Goal: Communication & Community: Connect with others

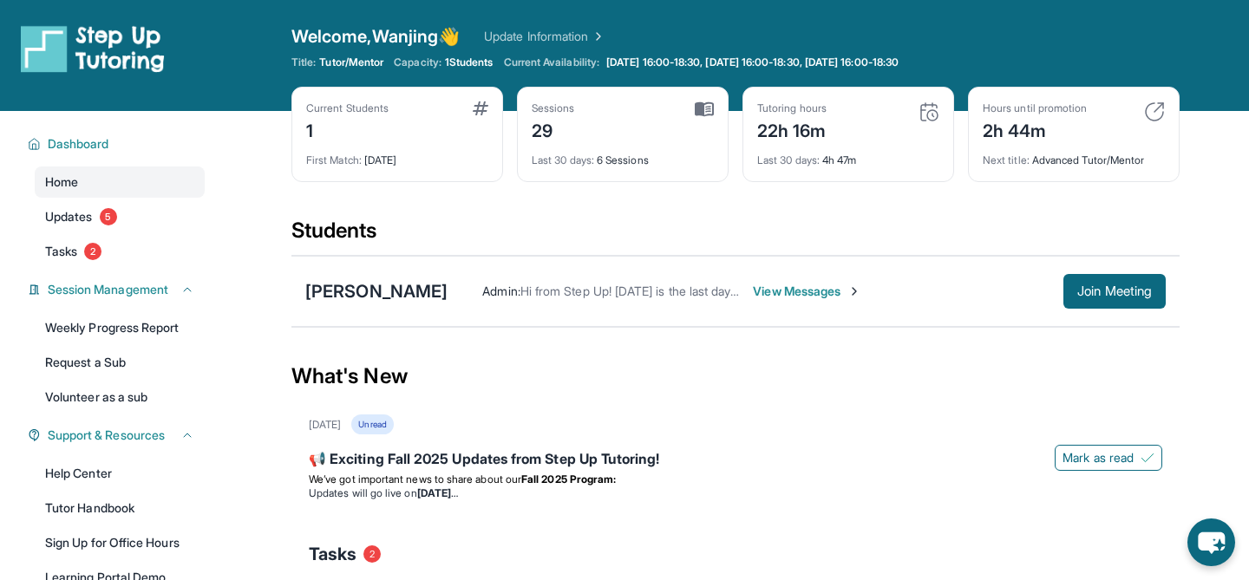
click at [826, 291] on span "View Messages" at bounding box center [807, 291] width 108 height 17
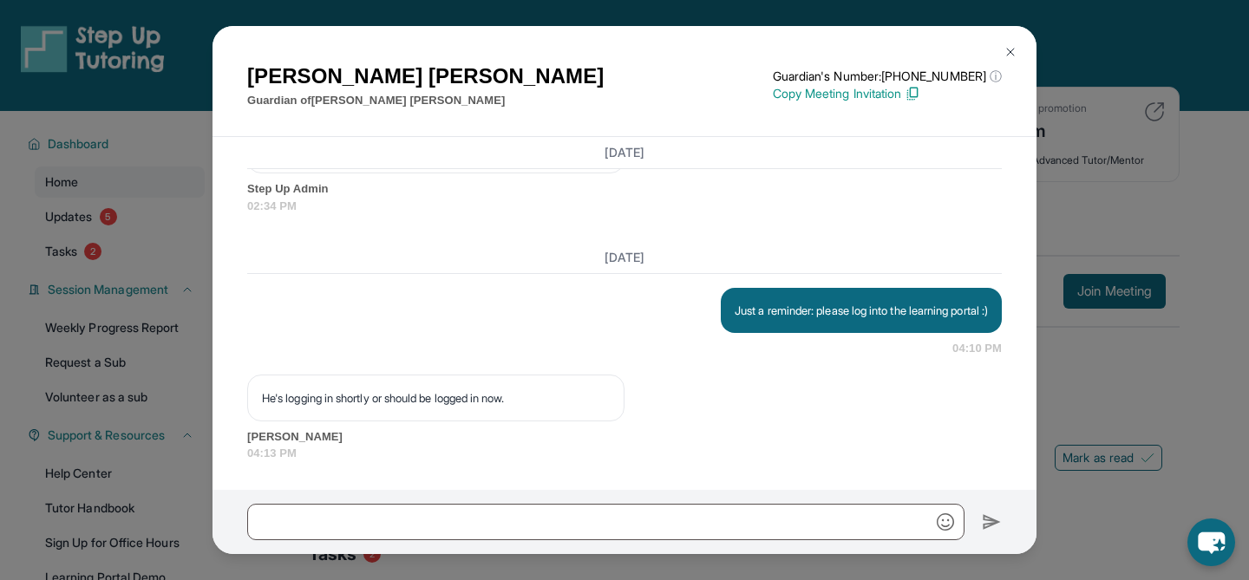
scroll to position [7528, 0]
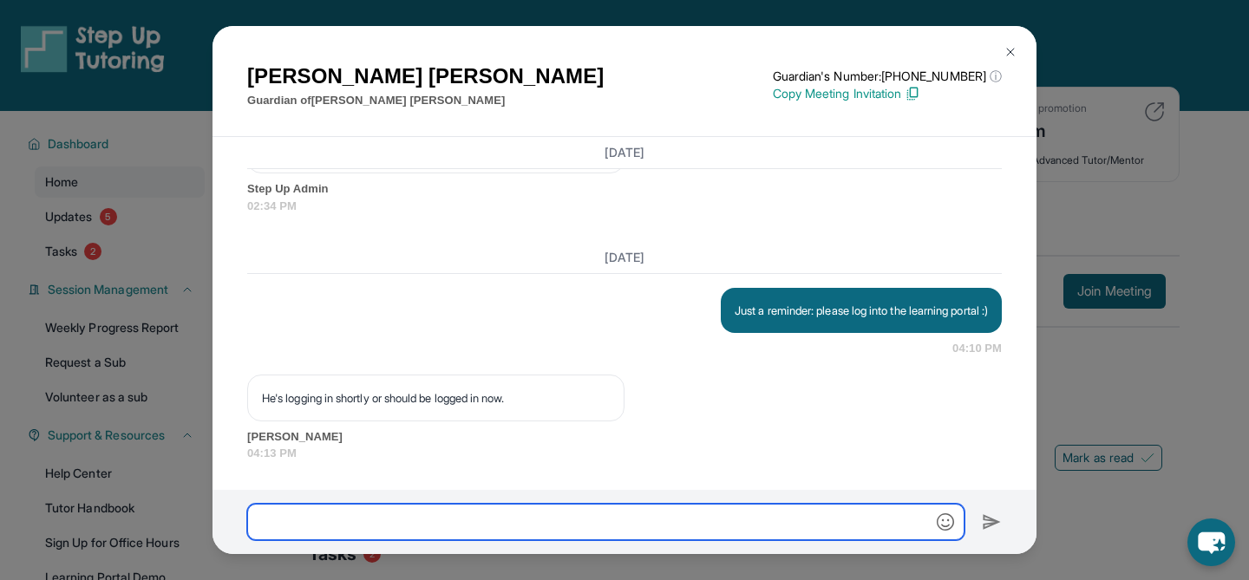
click at [759, 514] on input "text" at bounding box center [605, 522] width 717 height 36
type input "*"
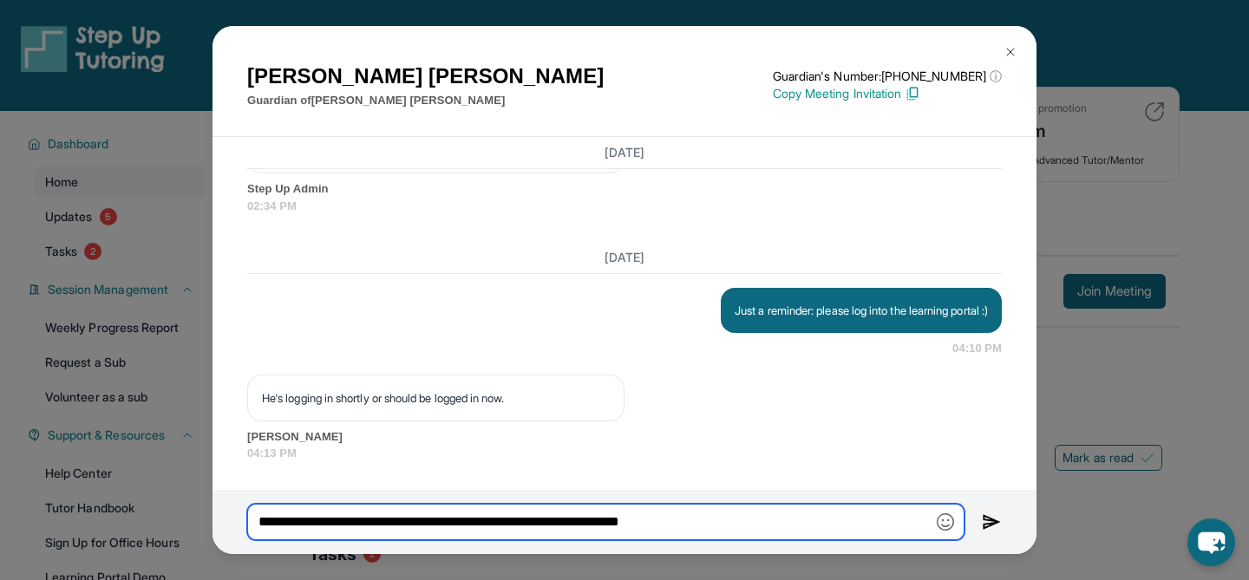
type input "**********"
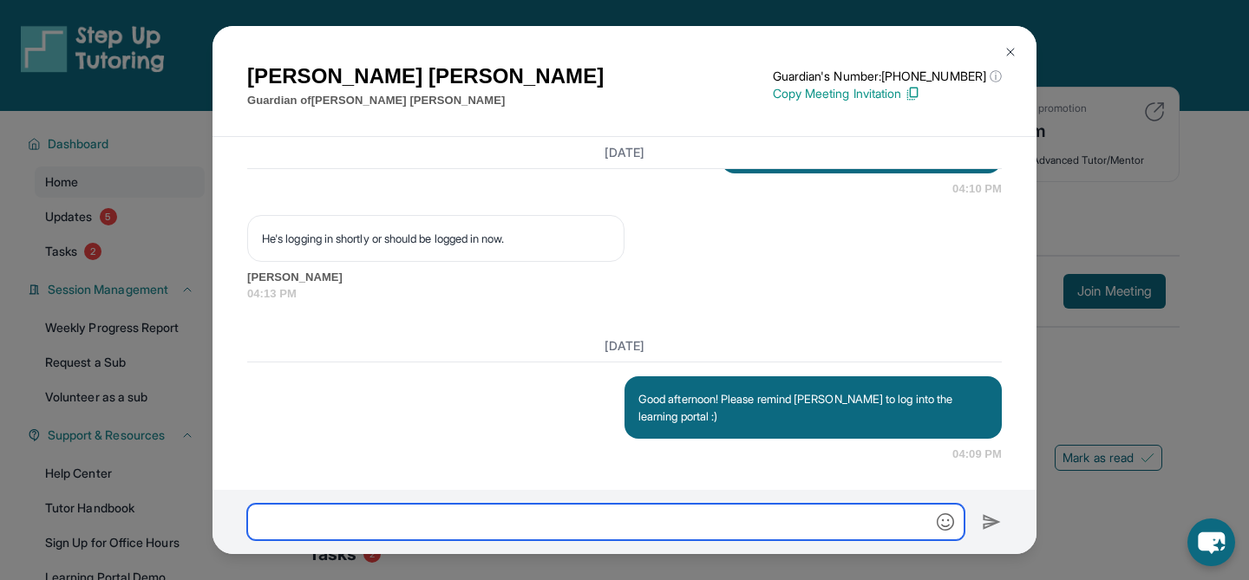
scroll to position [7688, 0]
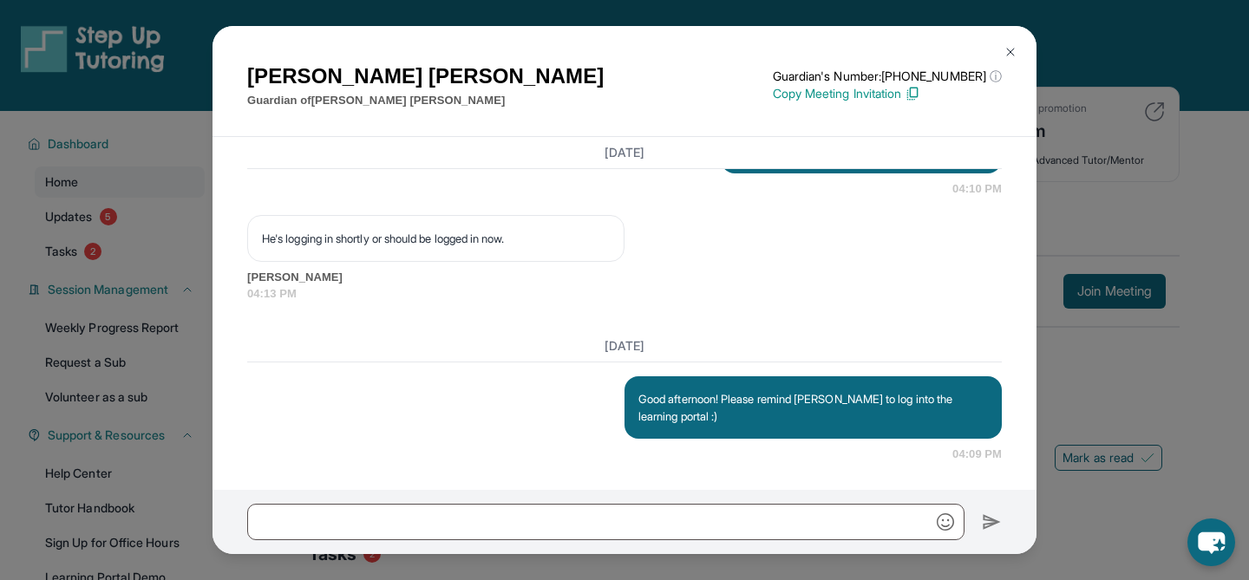
click at [1014, 48] on img at bounding box center [1010, 52] width 14 height 14
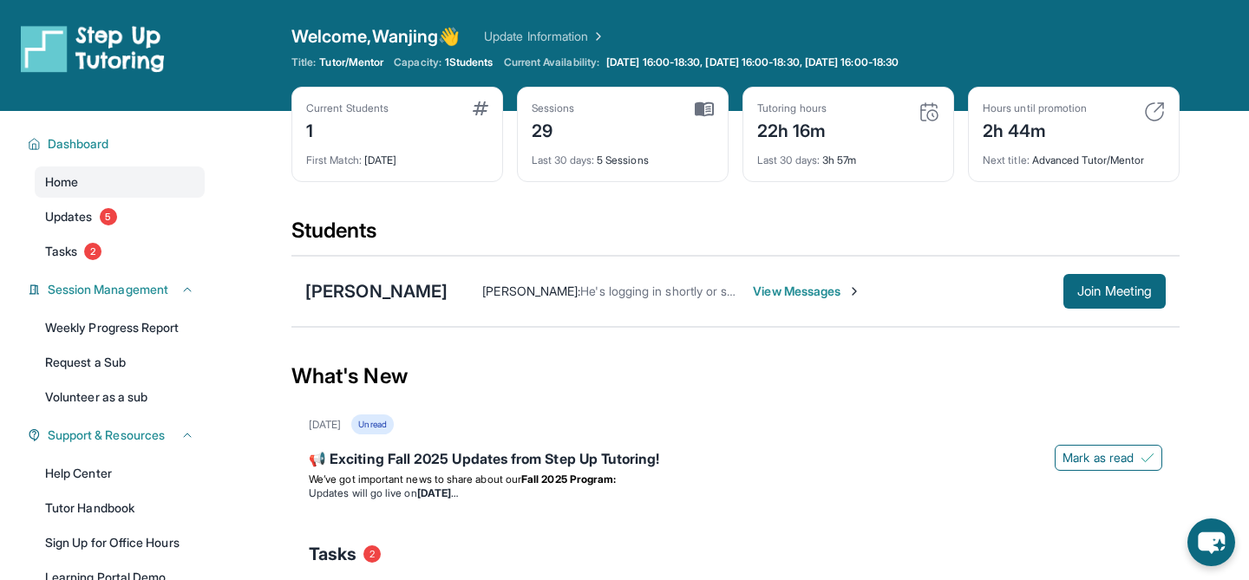
click at [811, 290] on span "View Messages" at bounding box center [807, 291] width 108 height 17
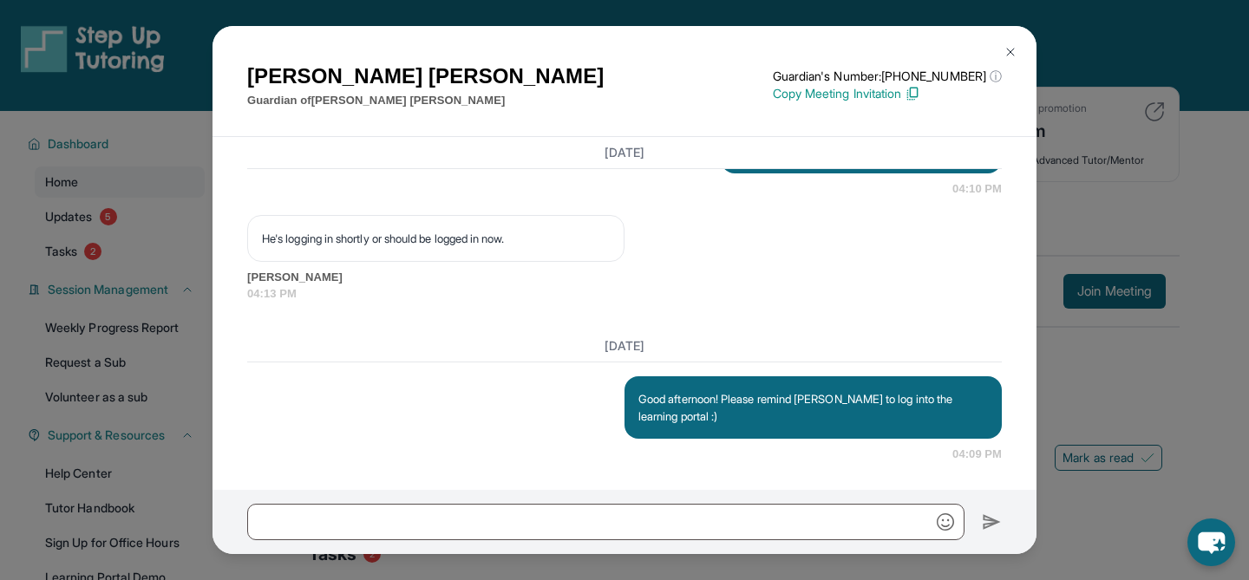
scroll to position [36, 0]
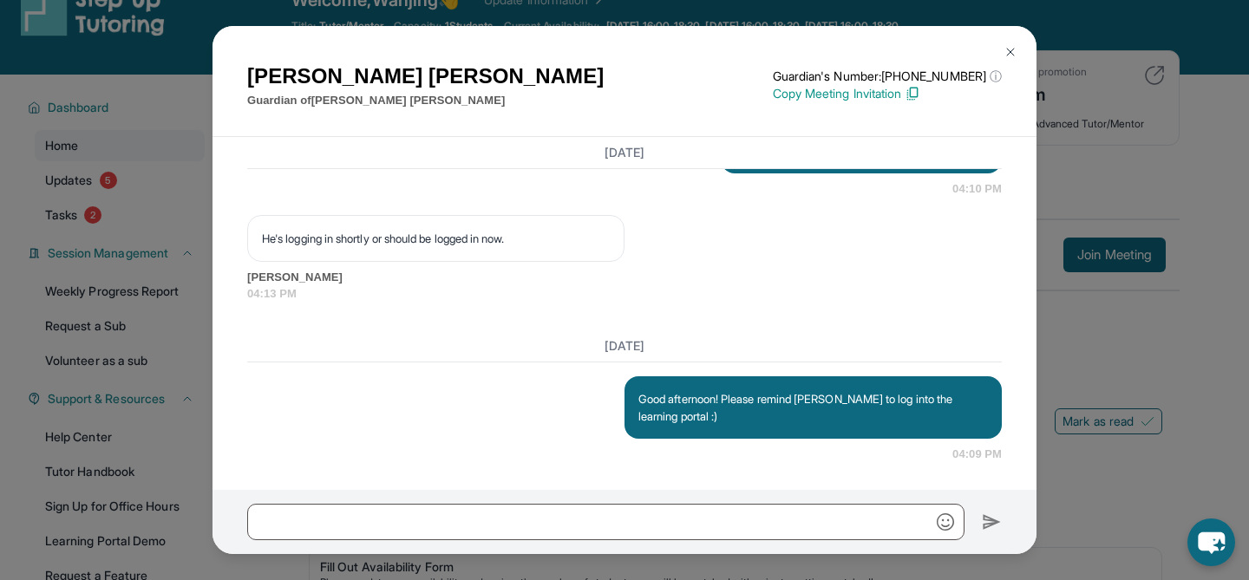
click at [1006, 56] on img at bounding box center [1010, 52] width 14 height 14
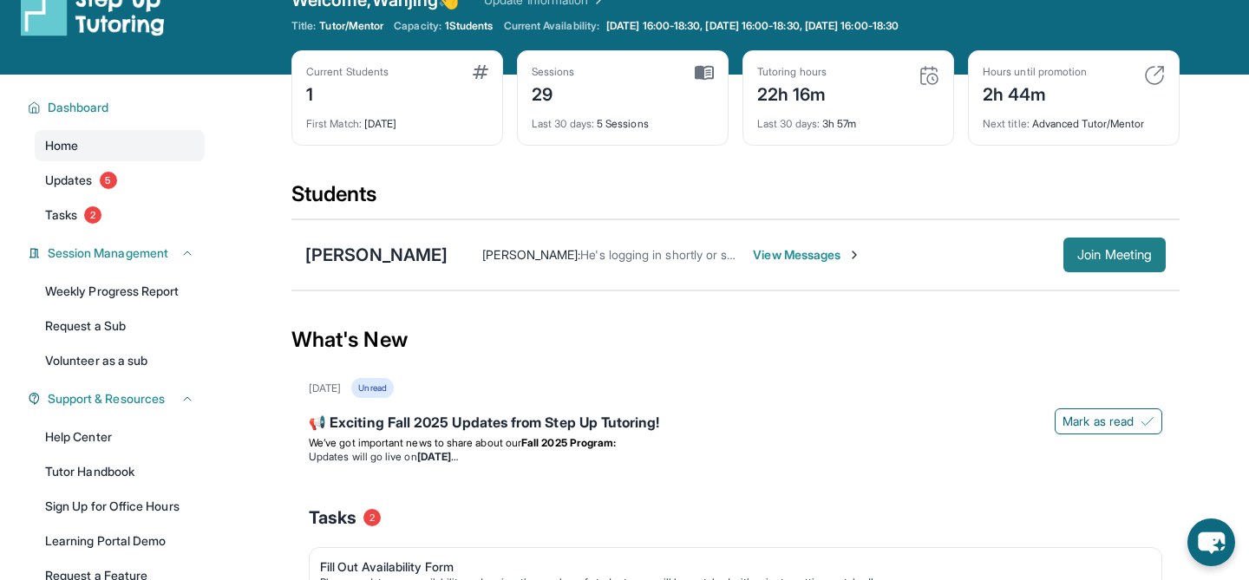
click at [1119, 251] on span "Join Meeting" at bounding box center [1114, 255] width 75 height 10
click at [851, 258] on span "View Messages" at bounding box center [807, 254] width 108 height 17
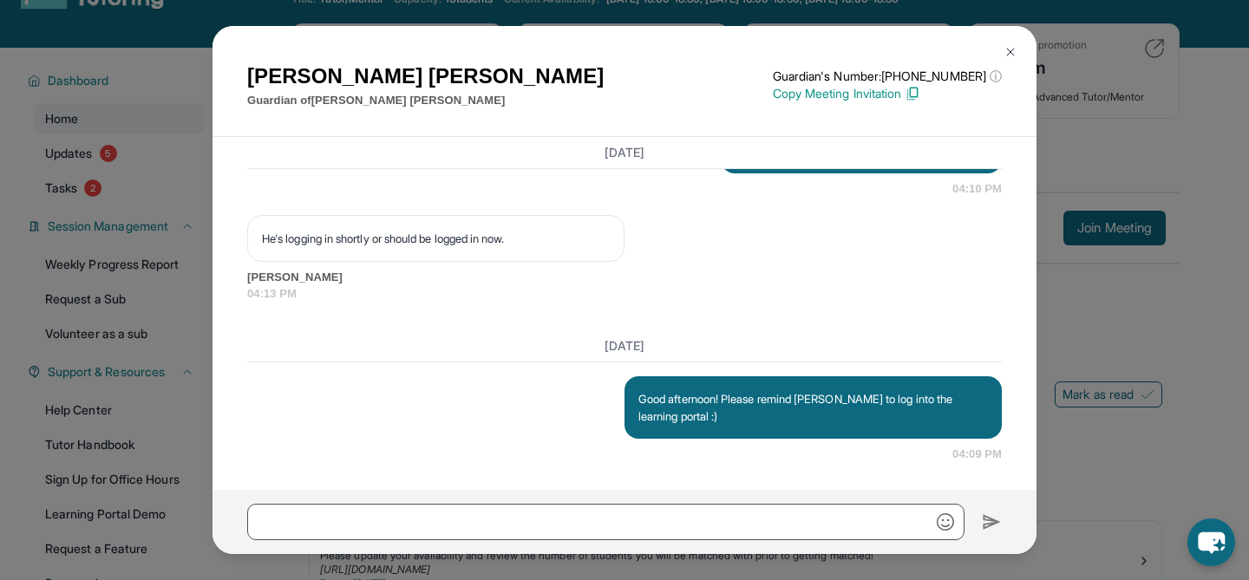
scroll to position [45, 0]
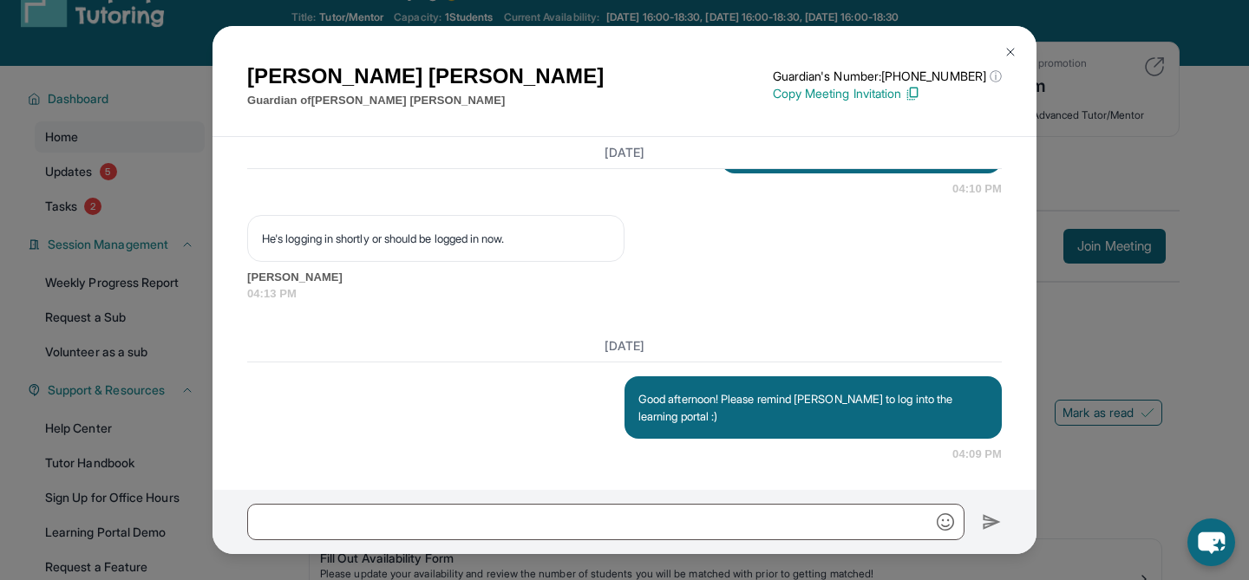
click at [1016, 49] on img at bounding box center [1010, 52] width 14 height 14
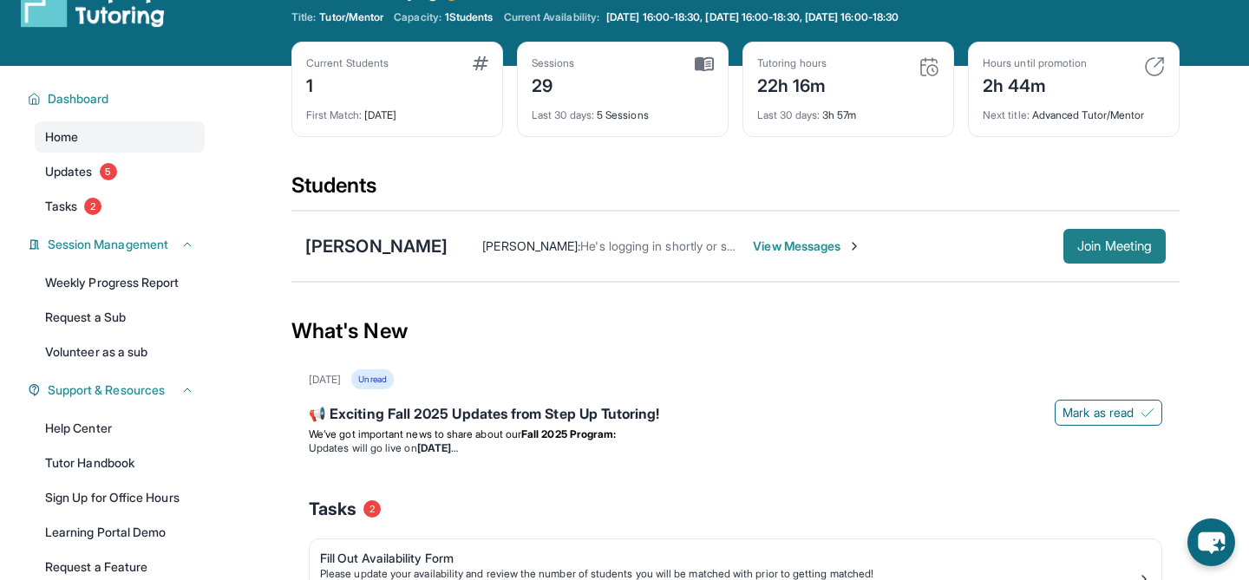
click at [1117, 247] on span "Join Meeting" at bounding box center [1114, 246] width 75 height 10
click at [846, 250] on span "View Messages" at bounding box center [807, 246] width 108 height 17
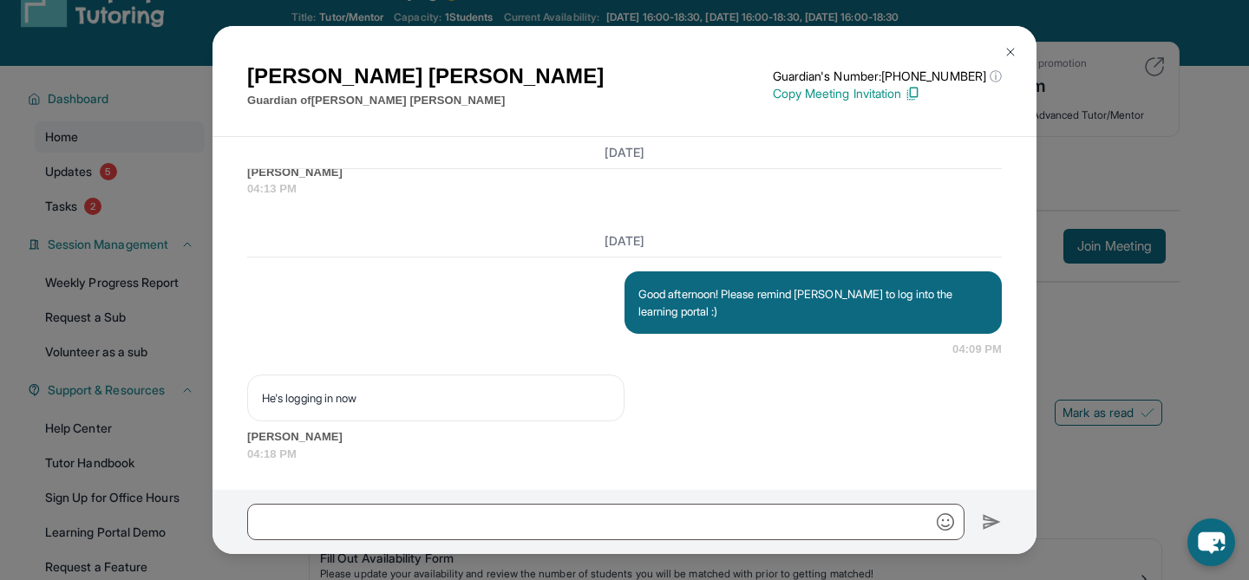
scroll to position [7793, 0]
click at [1003, 46] on img at bounding box center [1010, 52] width 14 height 14
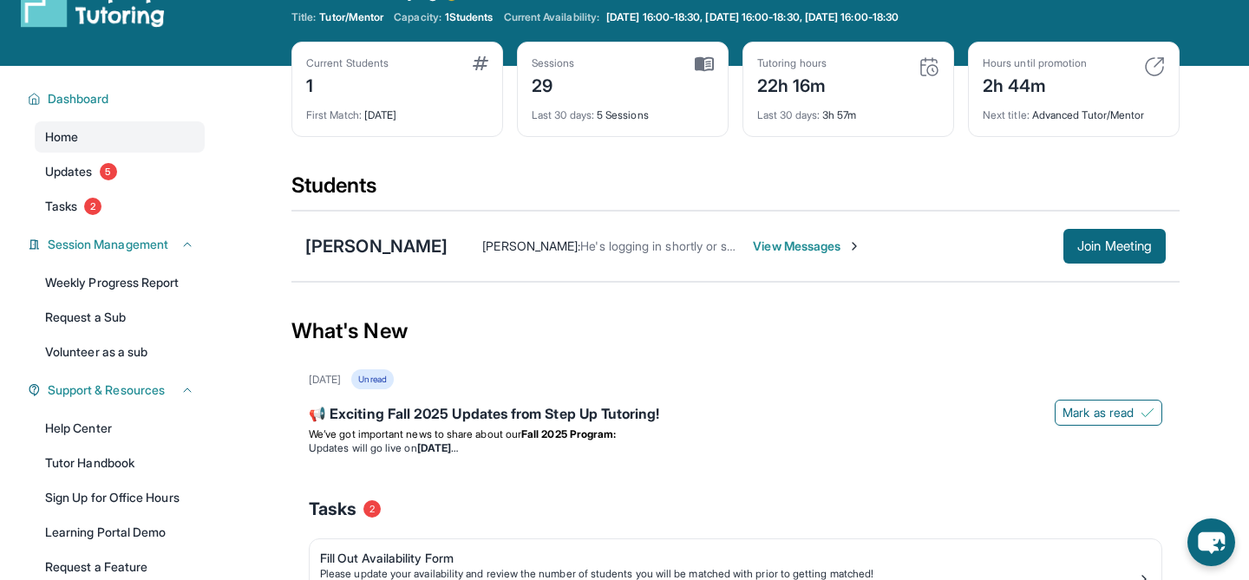
click at [788, 243] on span "View Messages" at bounding box center [807, 246] width 108 height 17
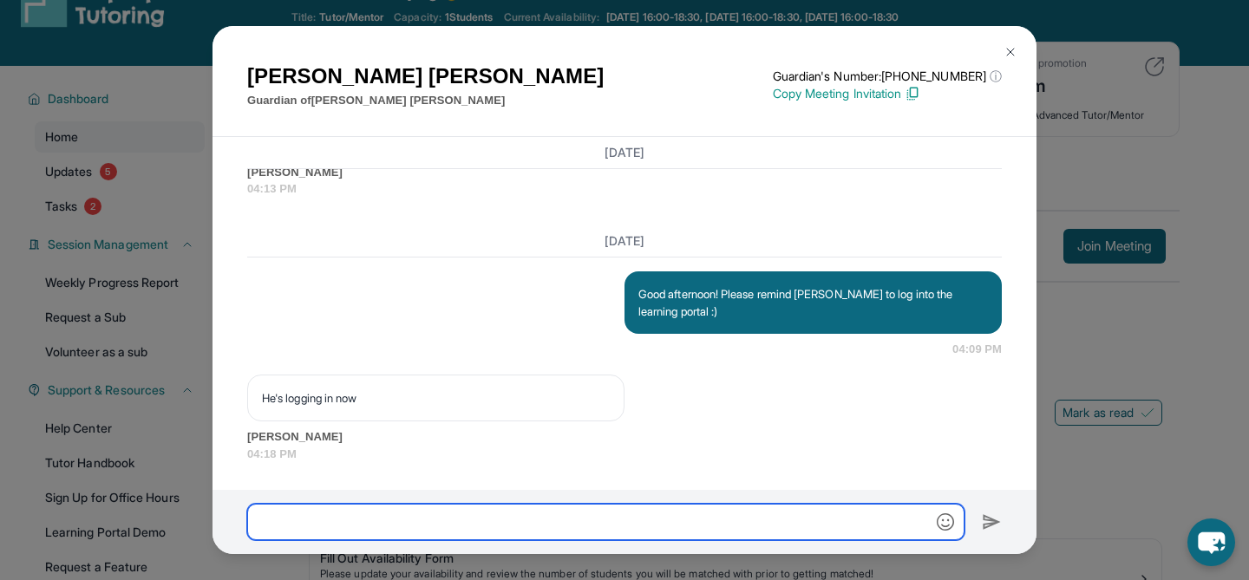
click at [482, 522] on input "text" at bounding box center [605, 522] width 717 height 36
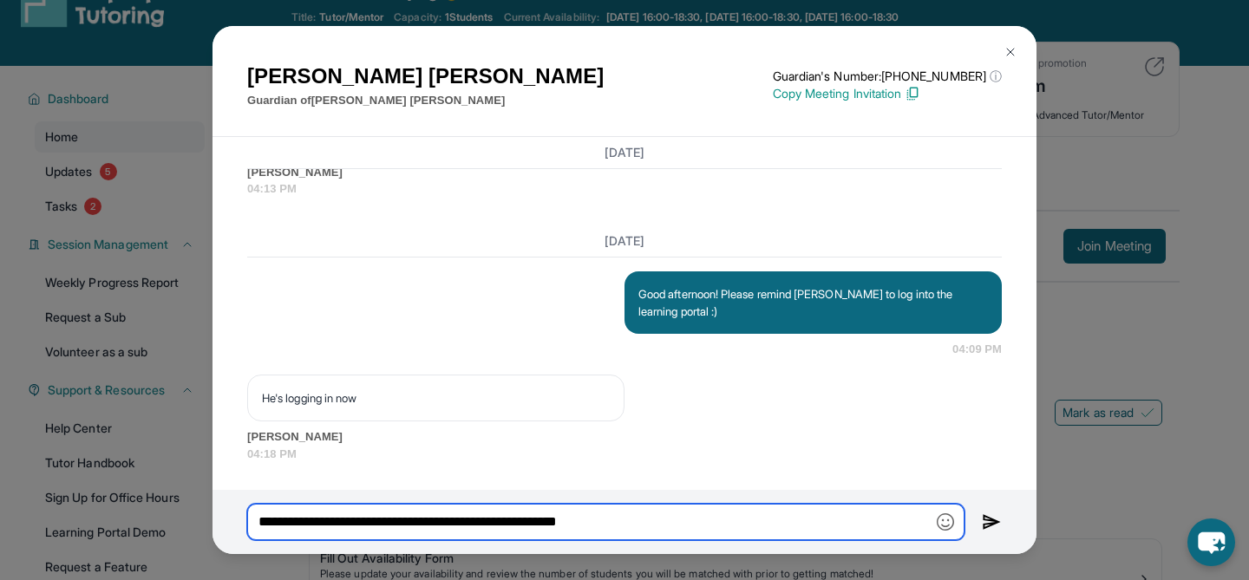
type input "**********"
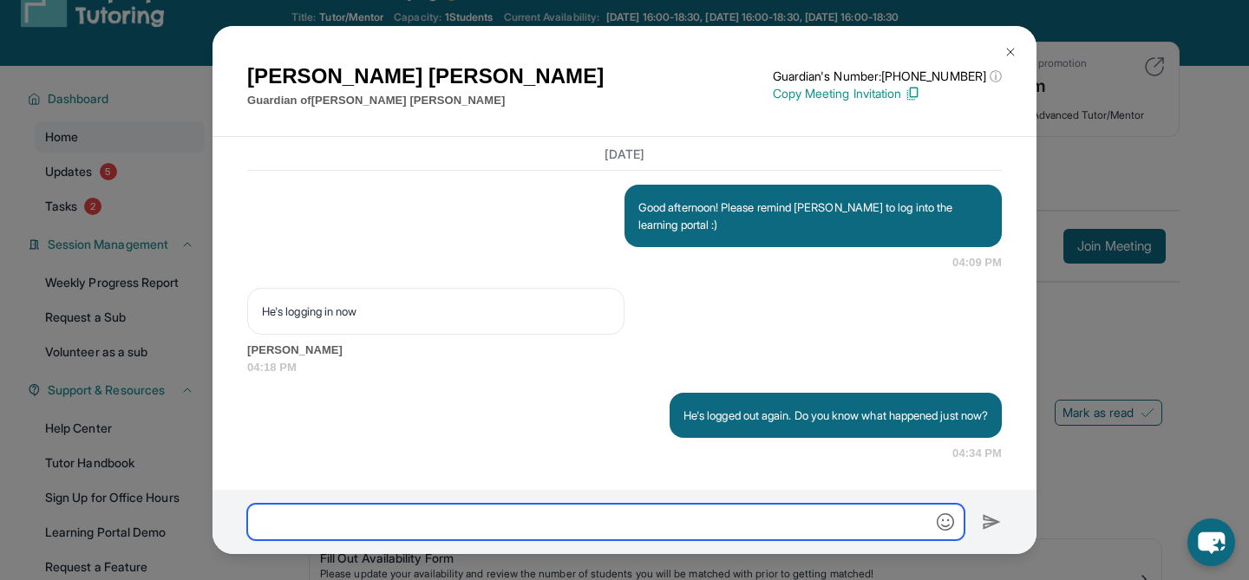
scroll to position [7879, 0]
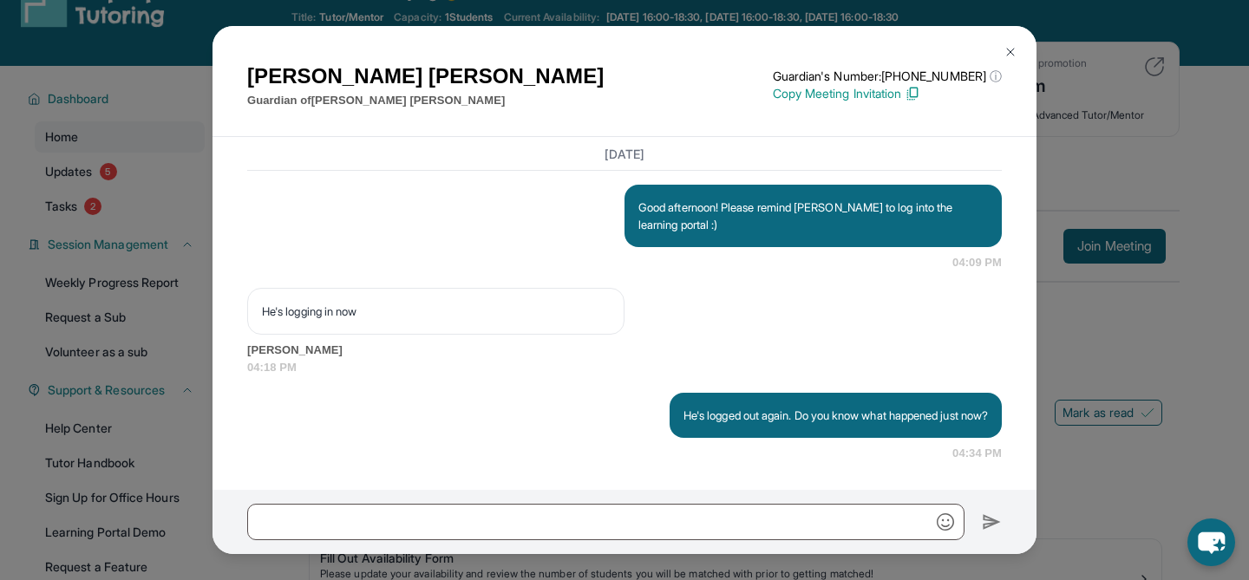
click at [1002, 49] on button at bounding box center [1010, 52] width 35 height 35
